Goal: Task Accomplishment & Management: Manage account settings

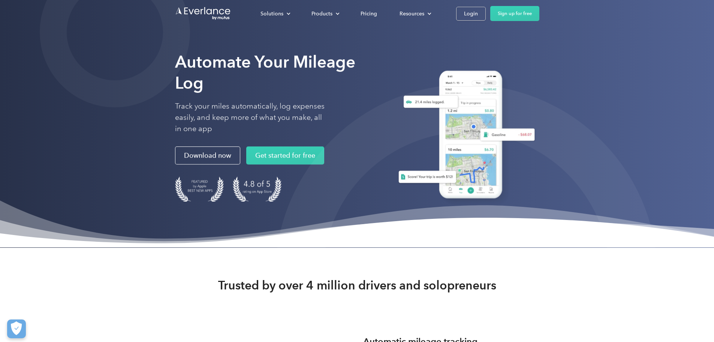
click at [540, 12] on div "Solutions For companies Easy vehicle reimbursements For self-employed Maximize …" at bounding box center [394, 13] width 290 height 15
click at [478, 13] on div "Login" at bounding box center [471, 13] width 14 height 9
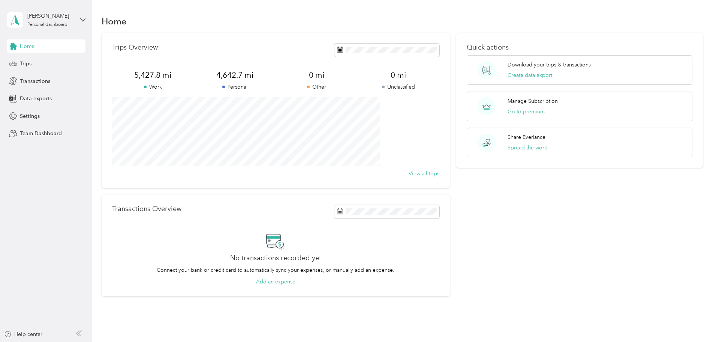
click at [52, 48] on div "Home" at bounding box center [46, 45] width 79 height 13
click at [50, 66] on div "Trips" at bounding box center [46, 63] width 79 height 13
